Goal: Information Seeking & Learning: Learn about a topic

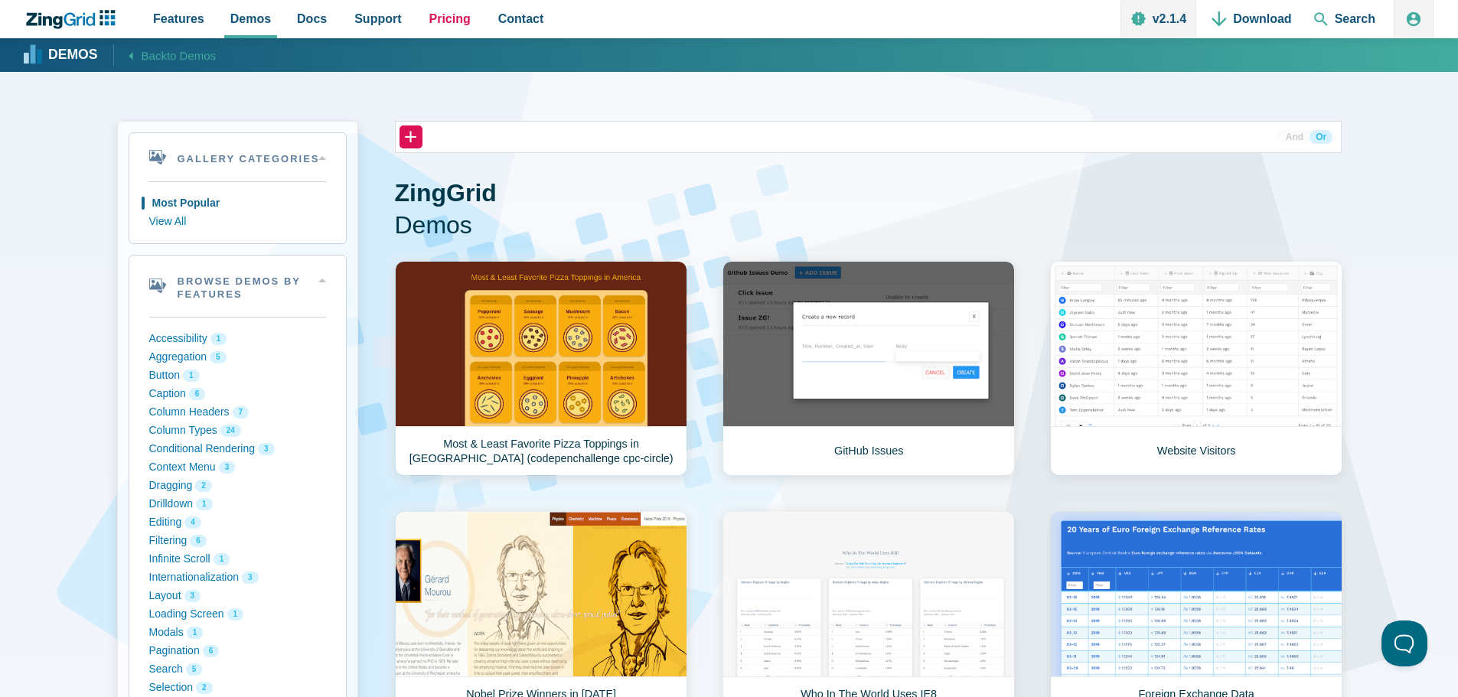
click at [429, 15] on span "Pricing" at bounding box center [449, 18] width 41 height 21
drag, startPoint x: 1366, startPoint y: 235, endPoint x: 1089, endPoint y: 200, distance: 279.1
click at [1090, 200] on h1 "ZingGrid Demos" at bounding box center [868, 210] width 946 height 64
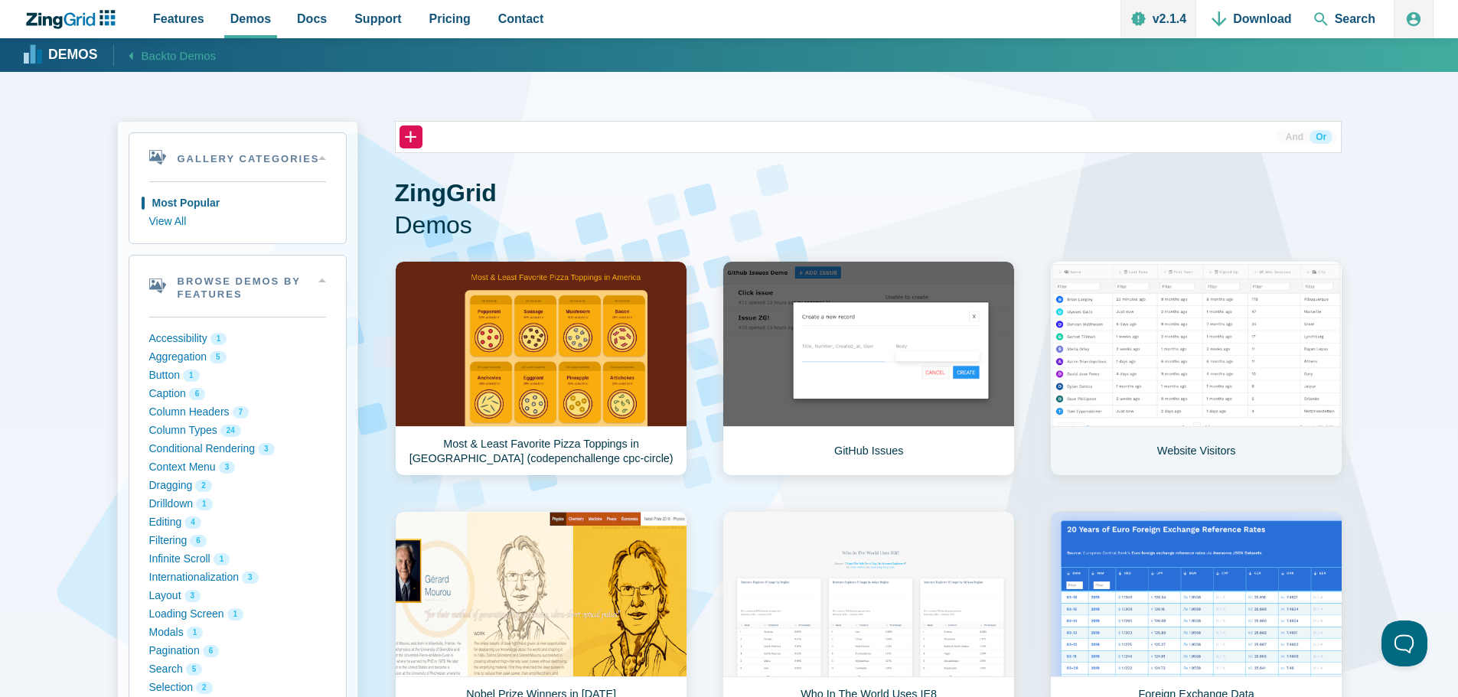
click at [1251, 327] on link "Website Visitors" at bounding box center [1196, 368] width 292 height 215
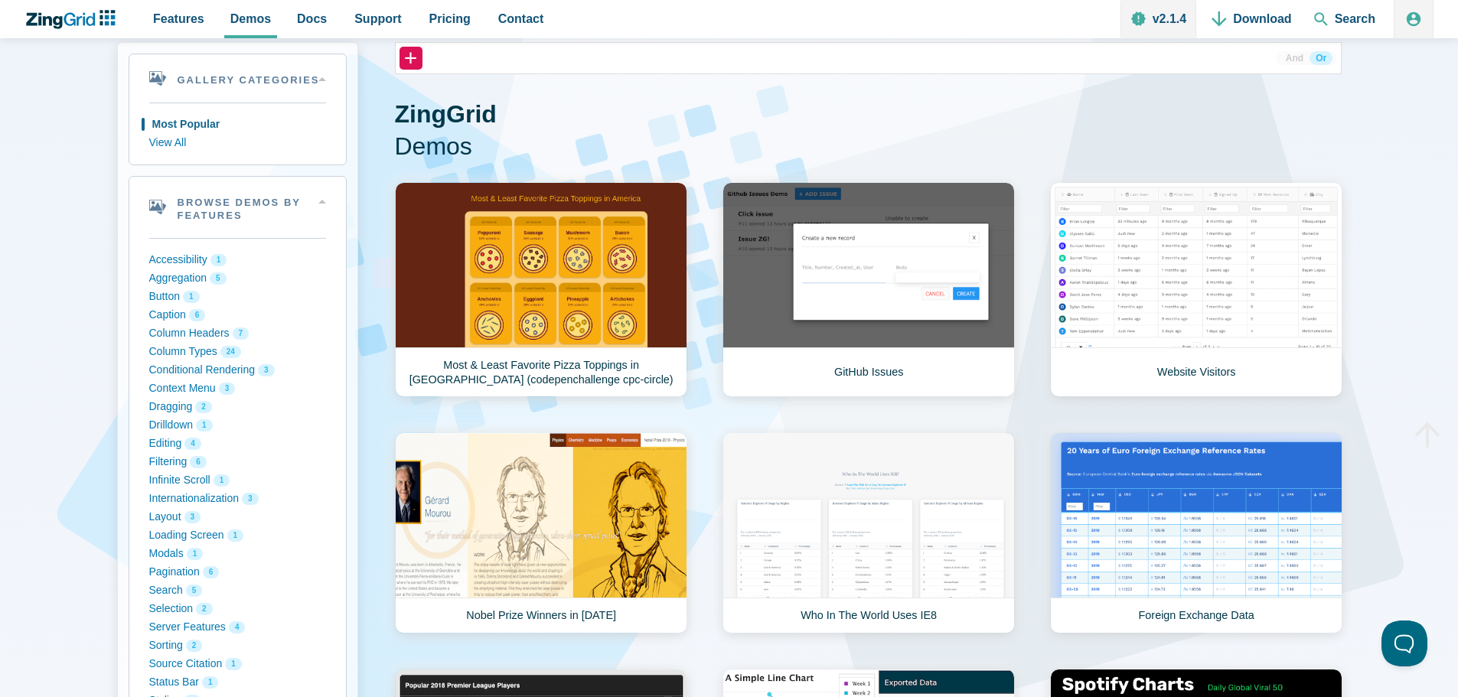
scroll to position [230, 0]
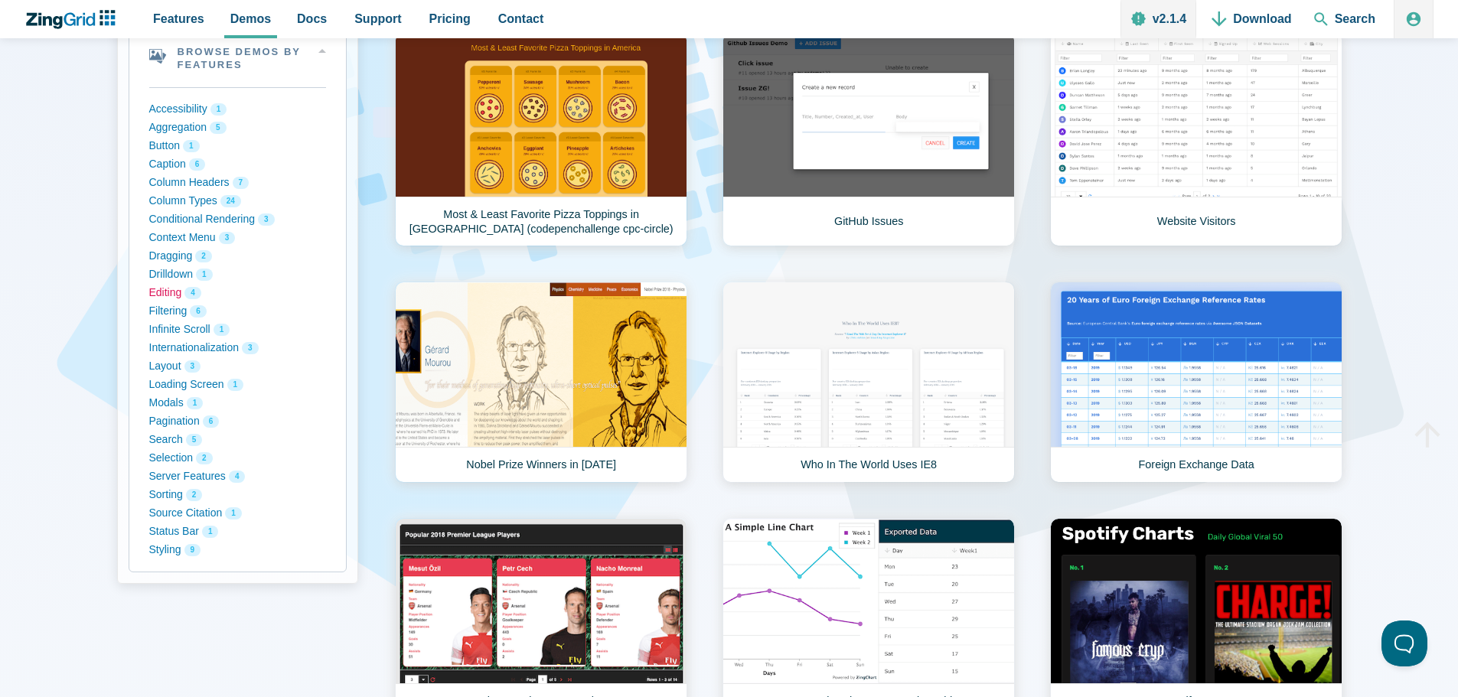
click at [150, 298] on button "Editing 4" at bounding box center [237, 293] width 177 height 18
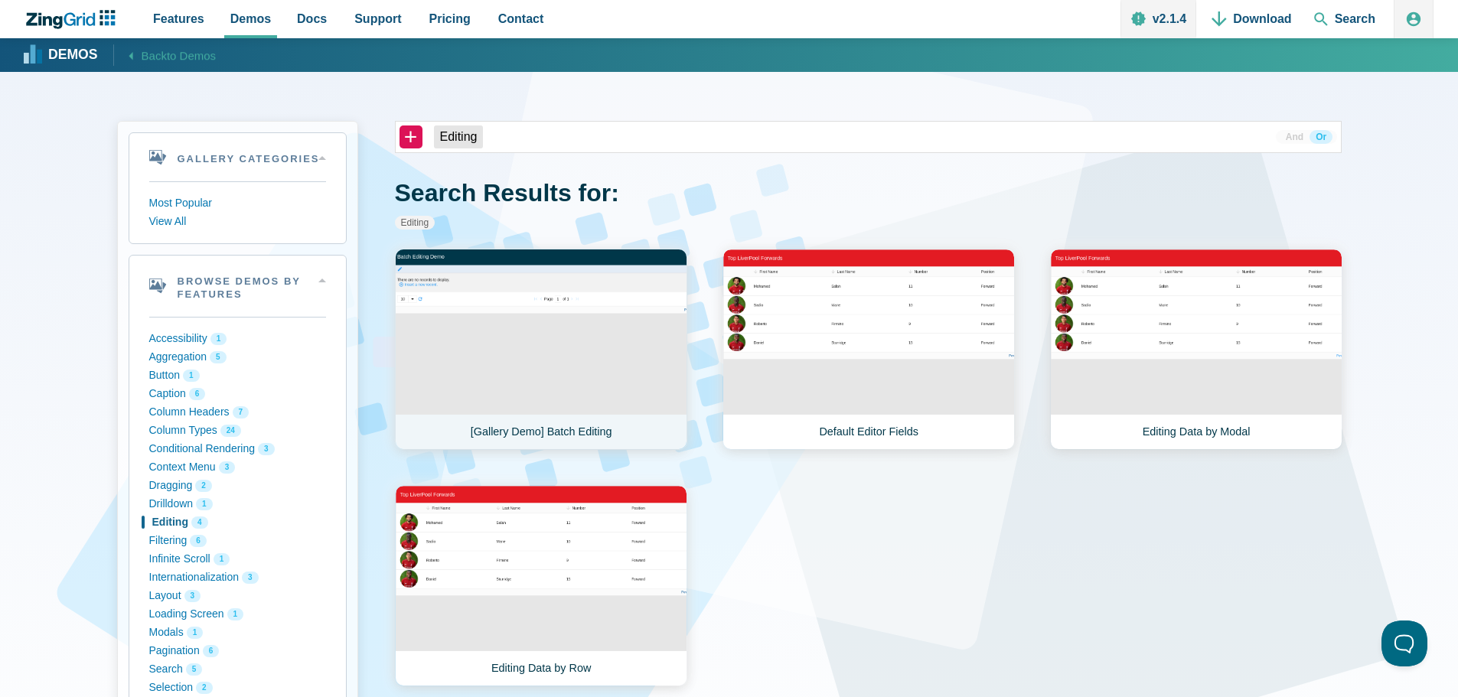
click at [520, 352] on link "[Gallery Demo] Batch Editing" at bounding box center [541, 349] width 292 height 201
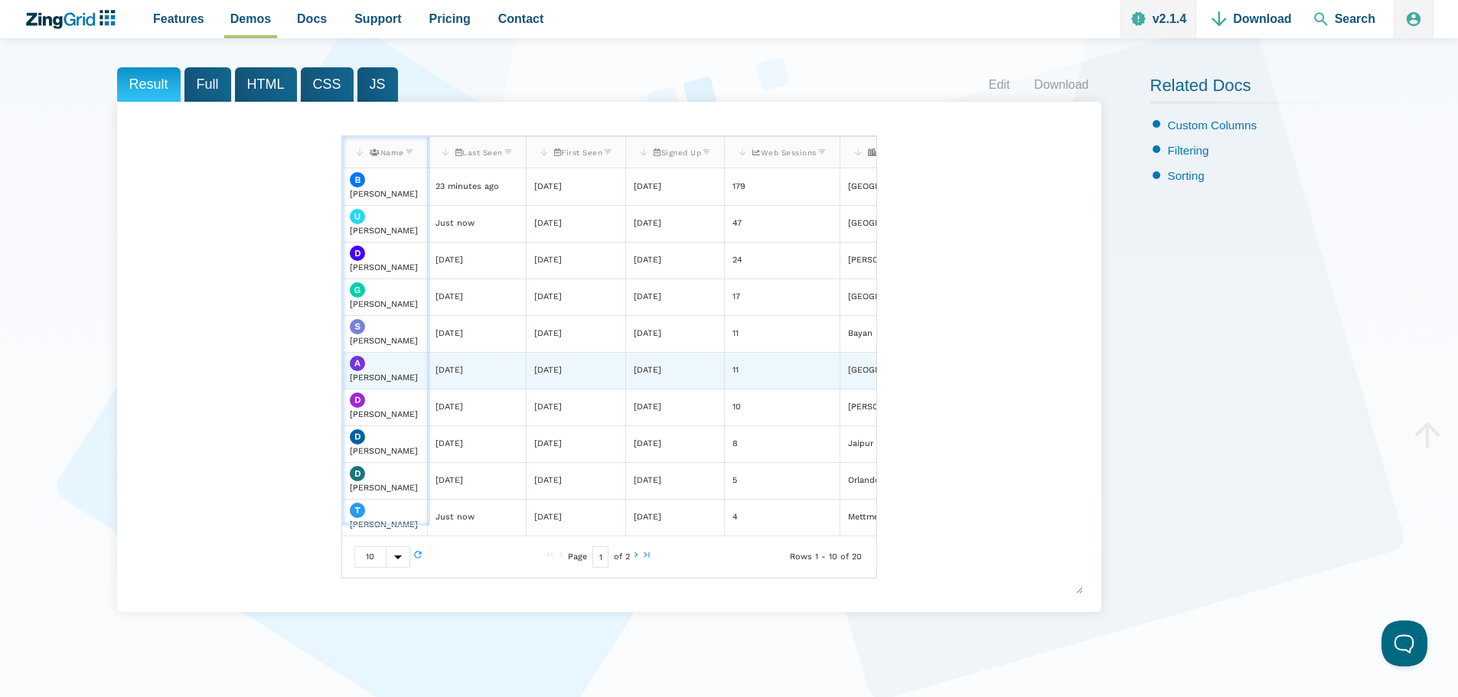
click at [561, 366] on div "[DATE]" at bounding box center [547, 370] width 28 height 15
click at [609, 369] on zg-cell "[DATE]" at bounding box center [575, 370] width 100 height 37
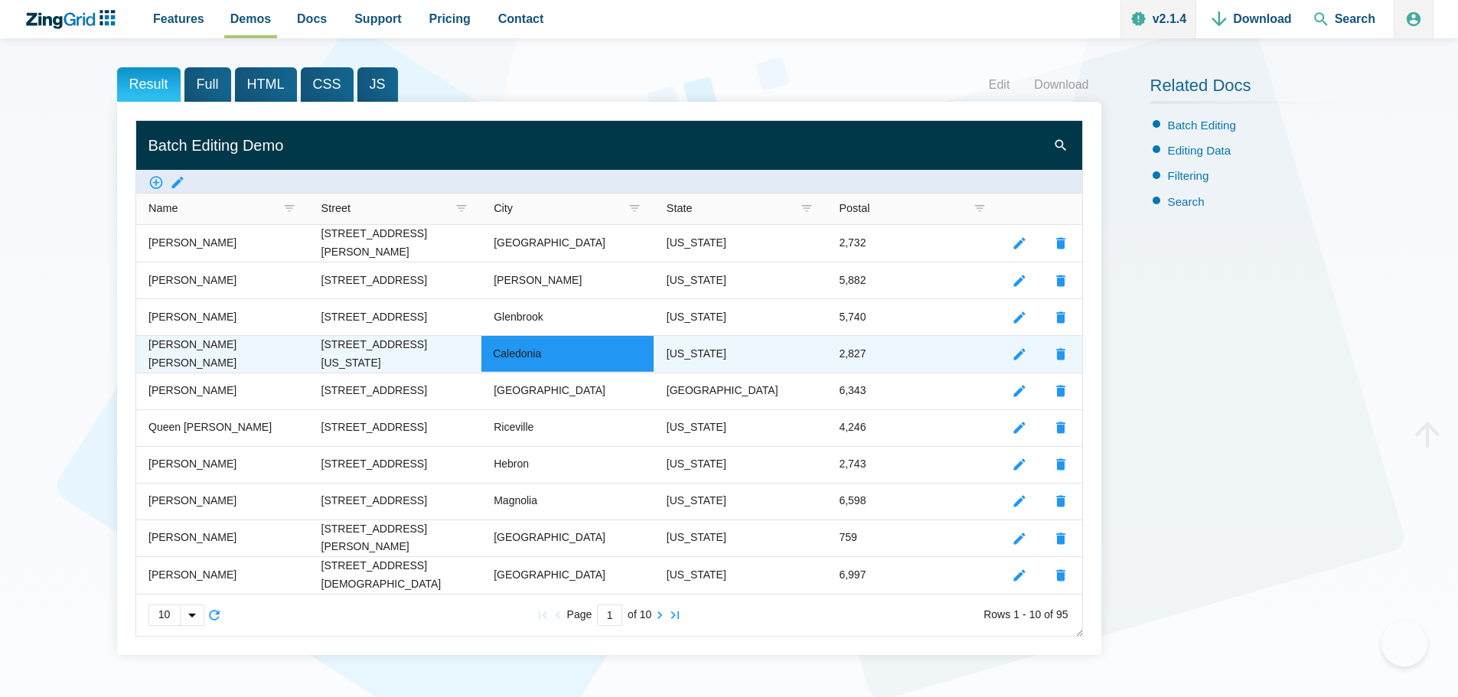
click at [886, 355] on zg-cell "2,827" at bounding box center [912, 353] width 173 height 37
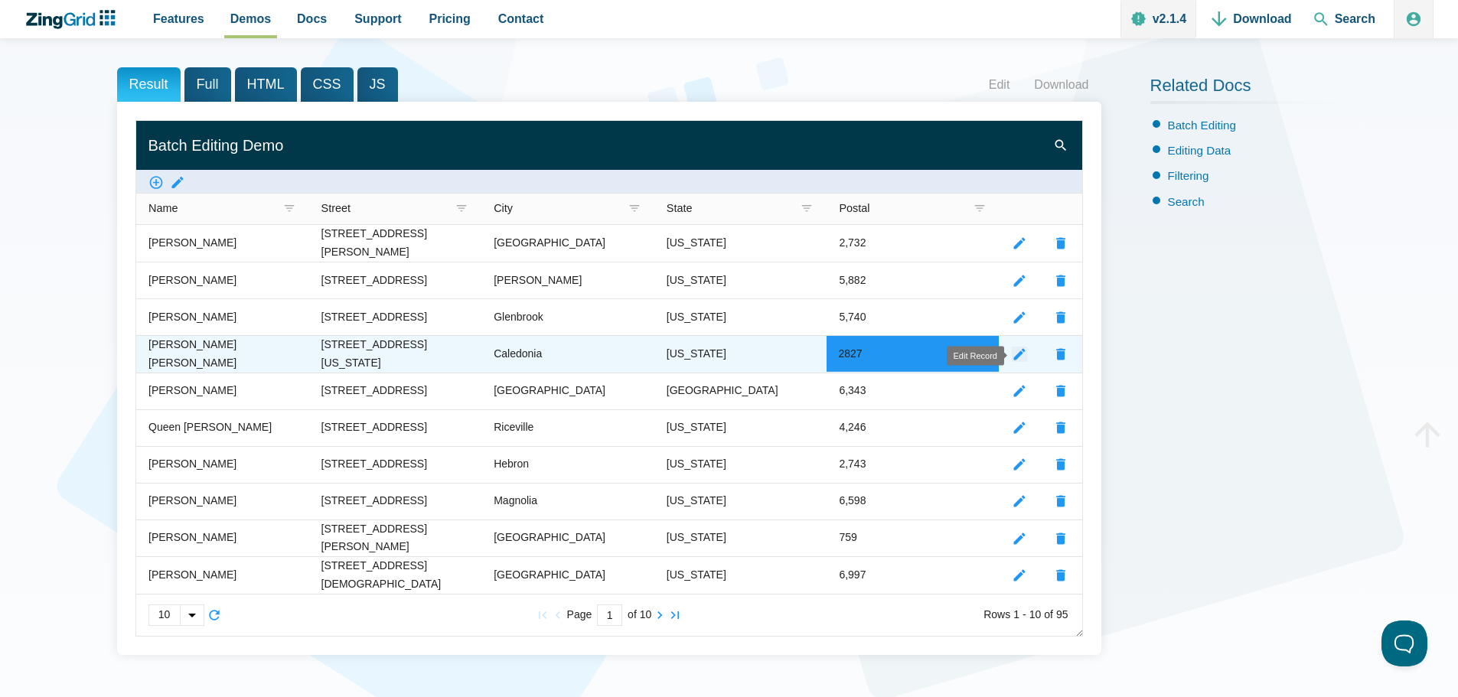
click at [1015, 355] on zg-icon "editrecord" at bounding box center [1018, 354] width 15 height 15
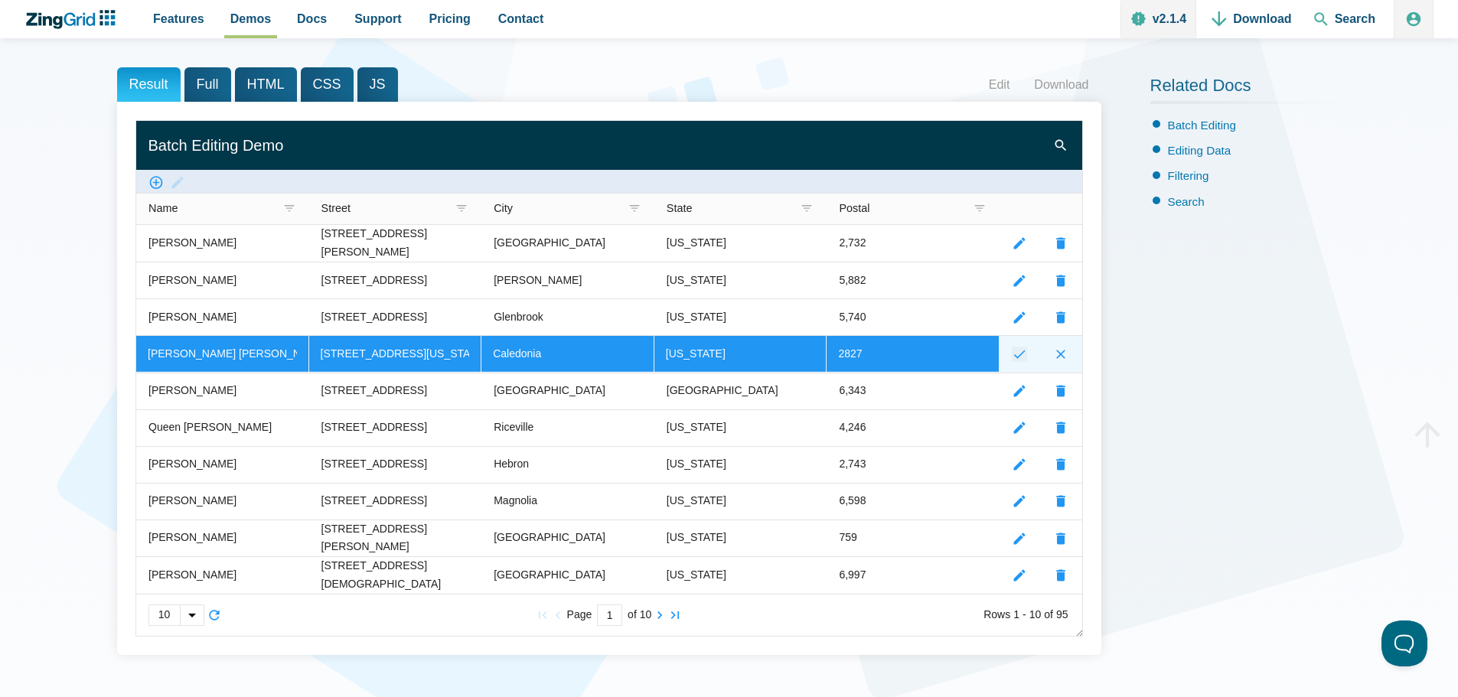
click at [1015, 355] on zg-icon "submitrecord" at bounding box center [1018, 354] width 15 height 15
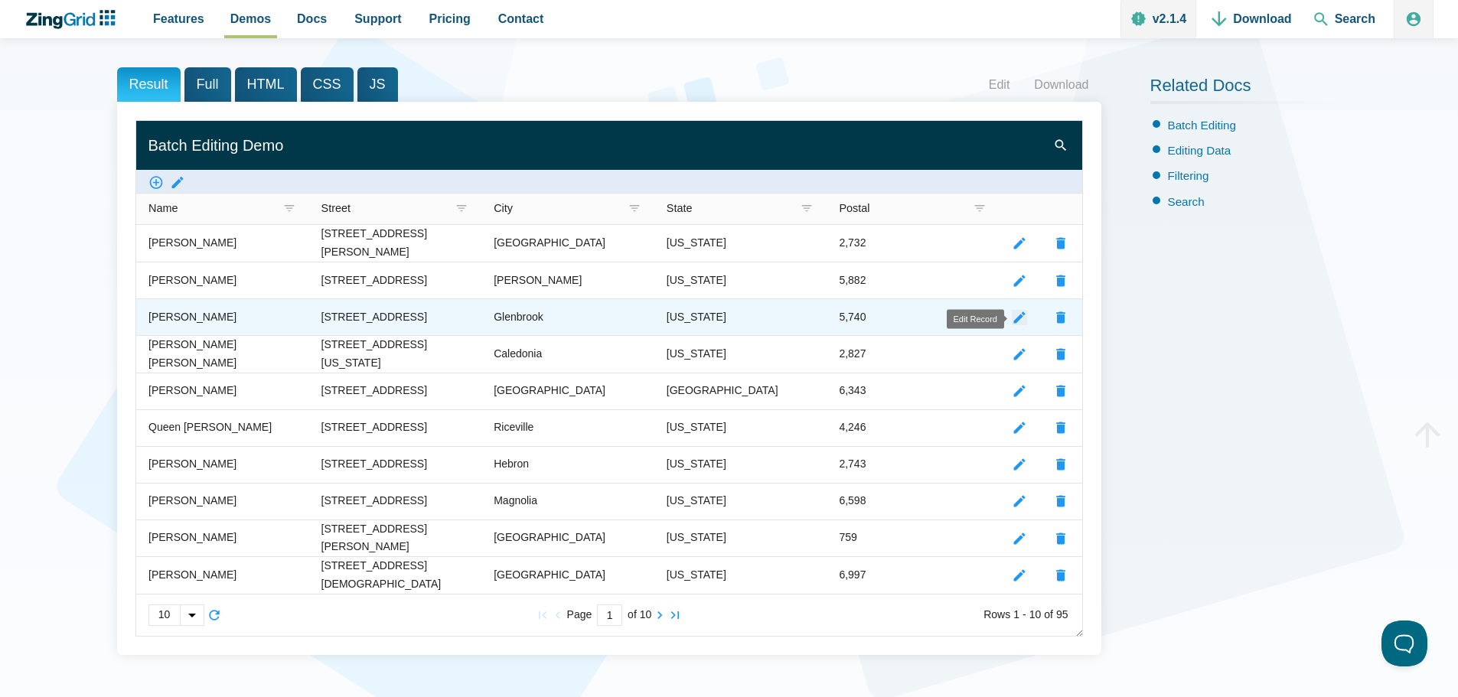
click at [1024, 320] on zg-icon "editrecord" at bounding box center [1018, 317] width 15 height 15
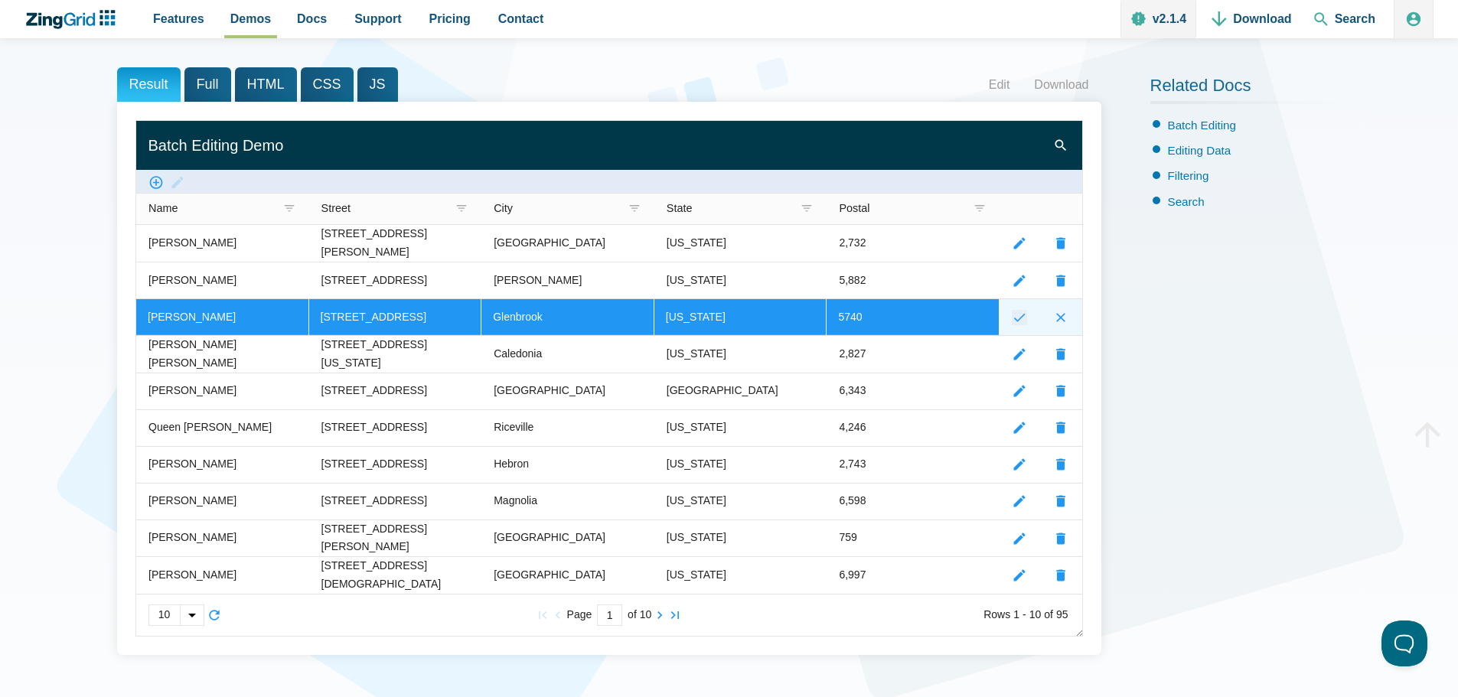
click at [1024, 320] on zg-icon "submitrecord" at bounding box center [1018, 317] width 15 height 15
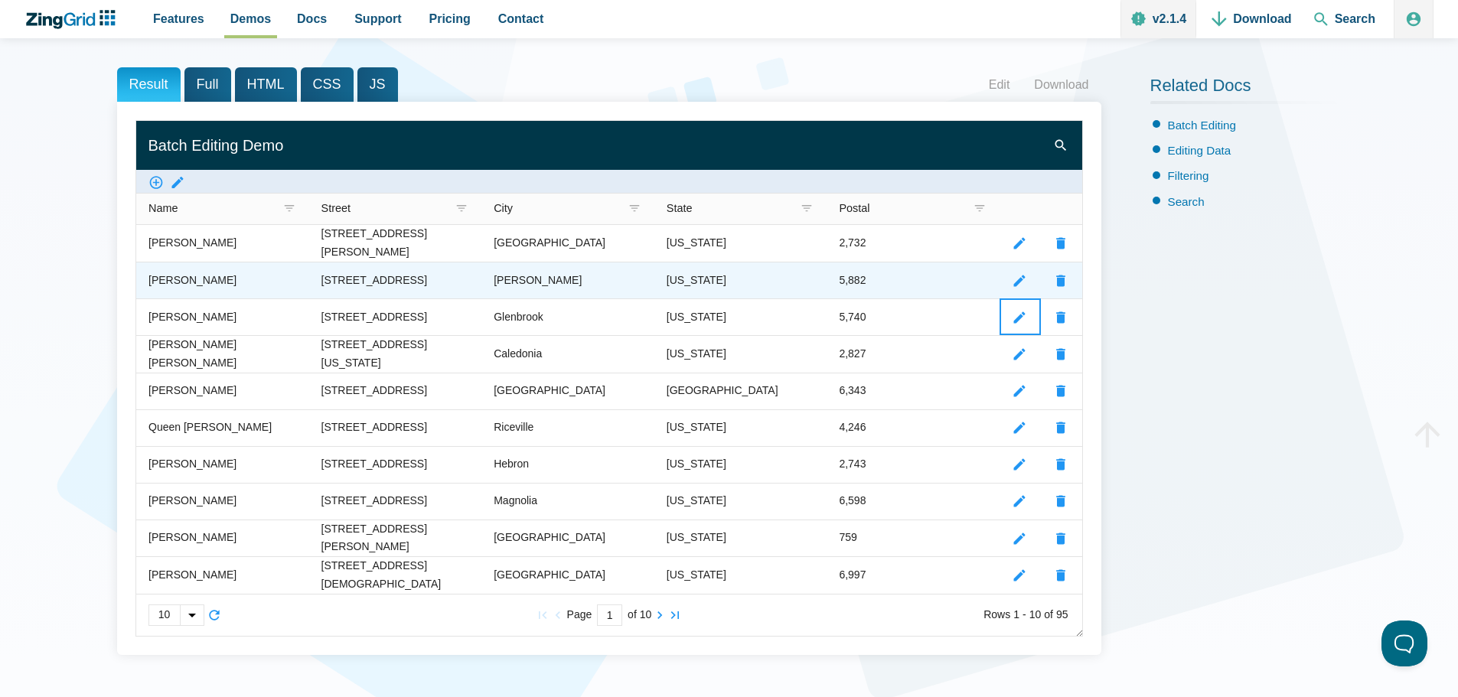
click at [1014, 289] on div "App Content" at bounding box center [1018, 281] width 15 height 18
drag, startPoint x: 1019, startPoint y: 278, endPoint x: 1004, endPoint y: 277, distance: 15.3
click at [1018, 278] on zg-icon "editrecord" at bounding box center [1018, 280] width 15 height 15
